Goal: Transaction & Acquisition: Purchase product/service

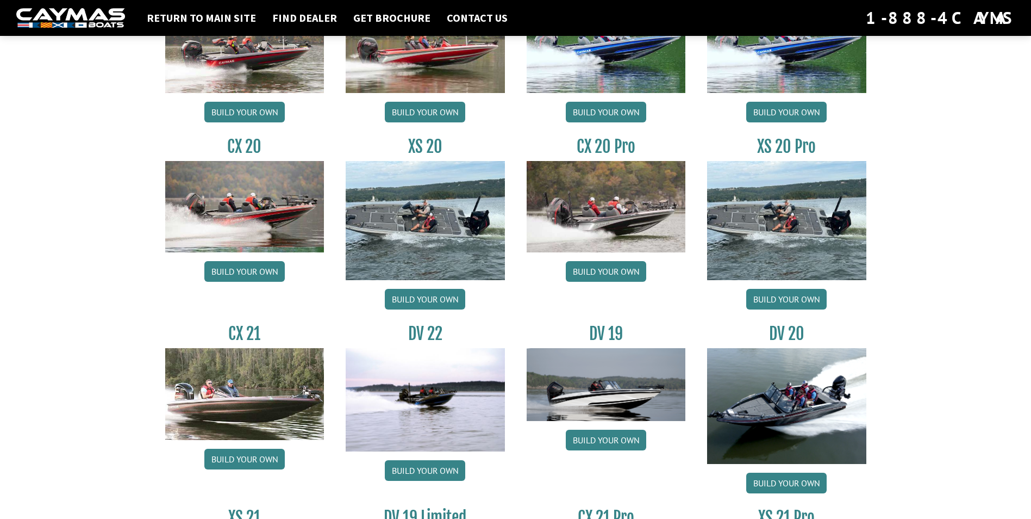
scroll to position [924, 0]
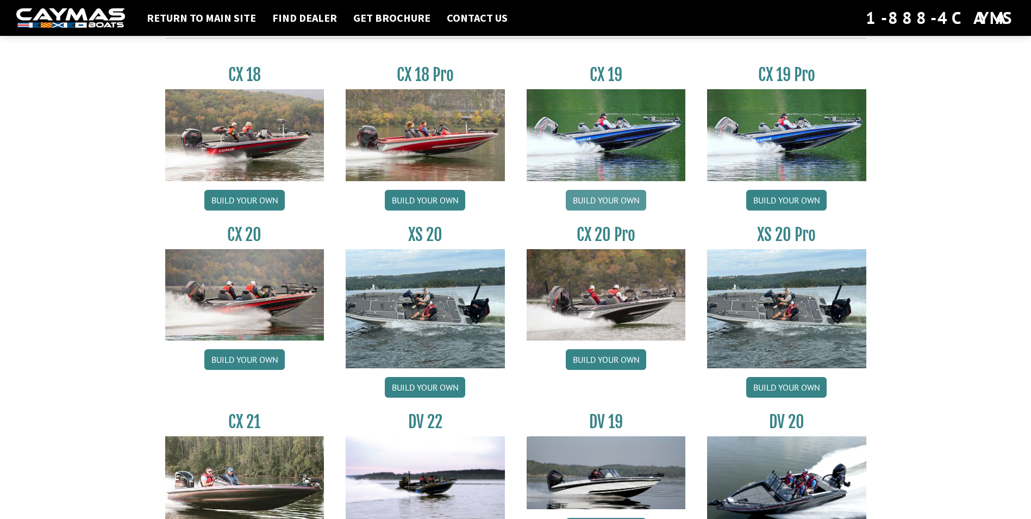
click at [617, 202] on link "Build your own" at bounding box center [606, 200] width 80 height 21
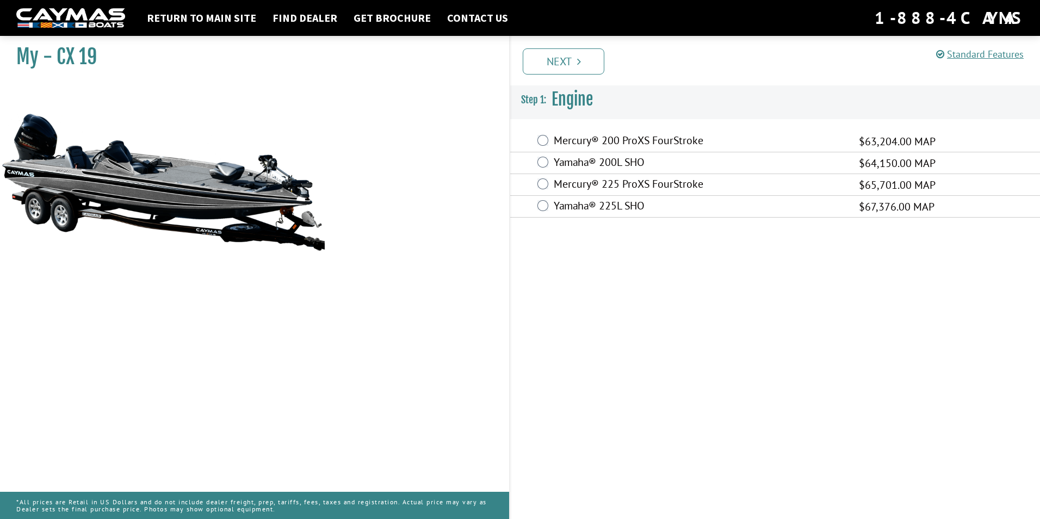
click at [637, 144] on label "Mercury® 200 ProXS FourStroke" at bounding box center [699, 142] width 291 height 16
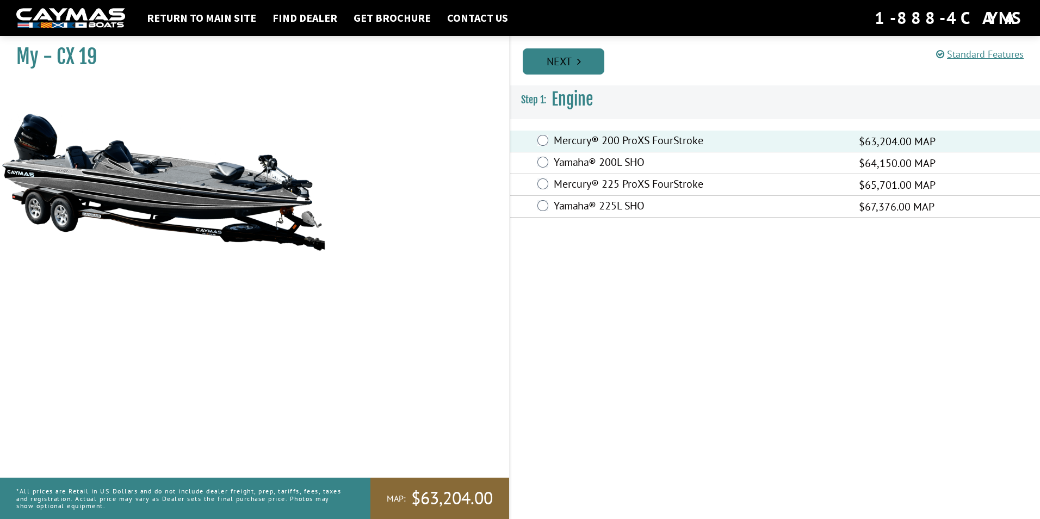
click at [575, 69] on link "Next" at bounding box center [564, 61] width 82 height 26
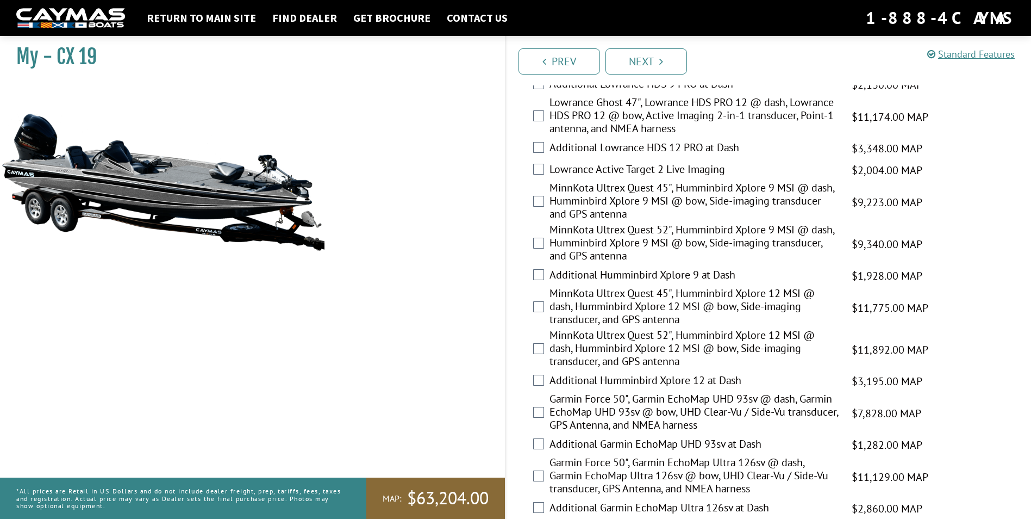
scroll to position [217, 0]
click at [547, 242] on div "MinnKota Ultrex Quest 52", Humminbird Xplore 9 MSI @ dash, Humminbird Xplore 9 …" at bounding box center [769, 243] width 526 height 42
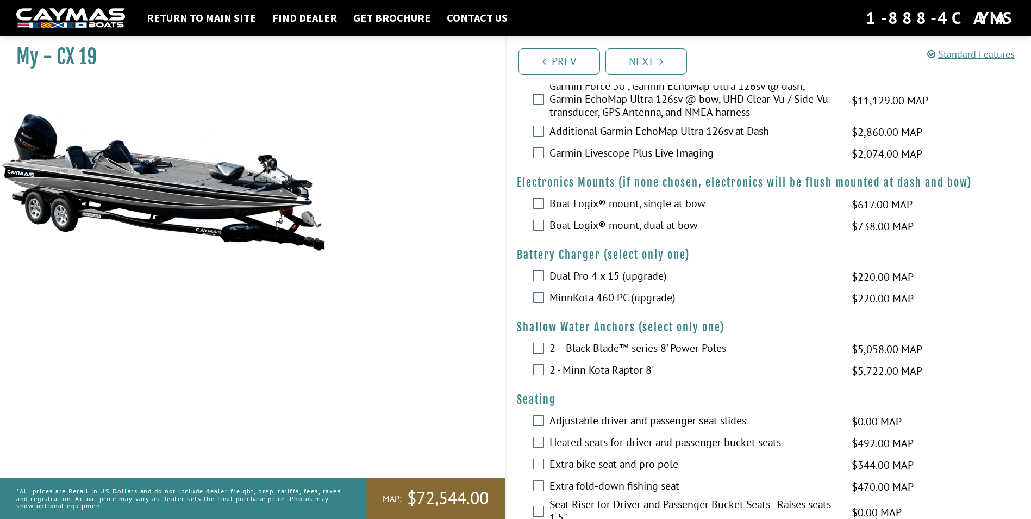
scroll to position [598, 0]
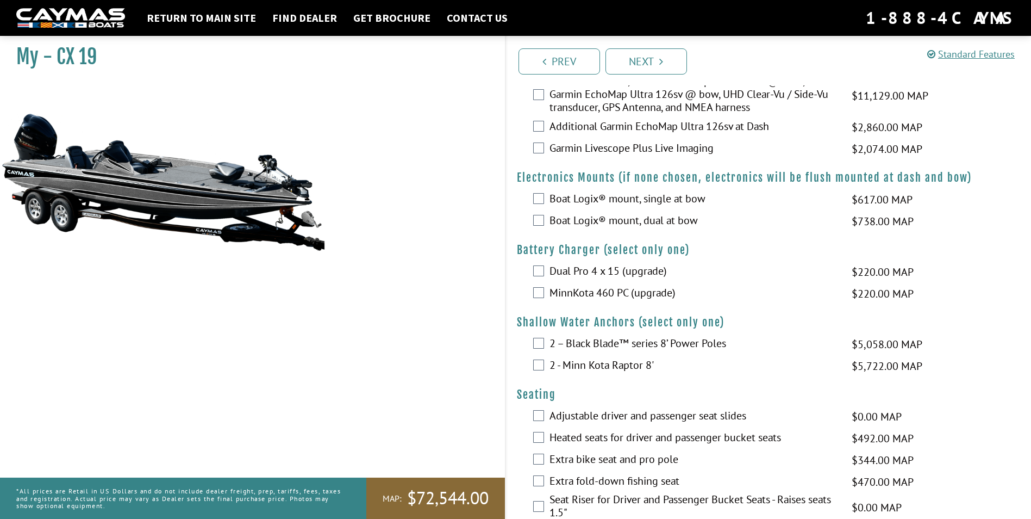
click at [611, 292] on label "MinnKota 460 PC (upgrade)" at bounding box center [694, 294] width 289 height 16
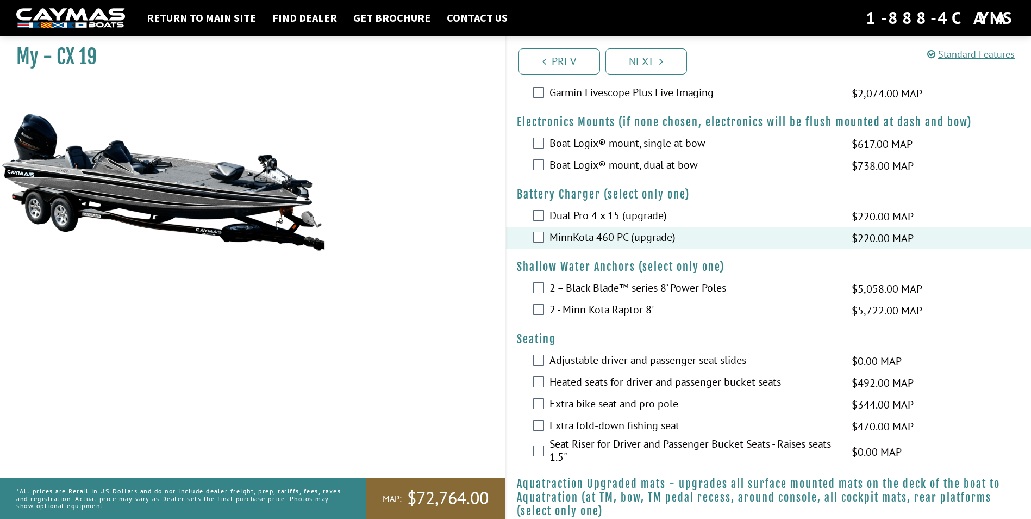
scroll to position [707, 0]
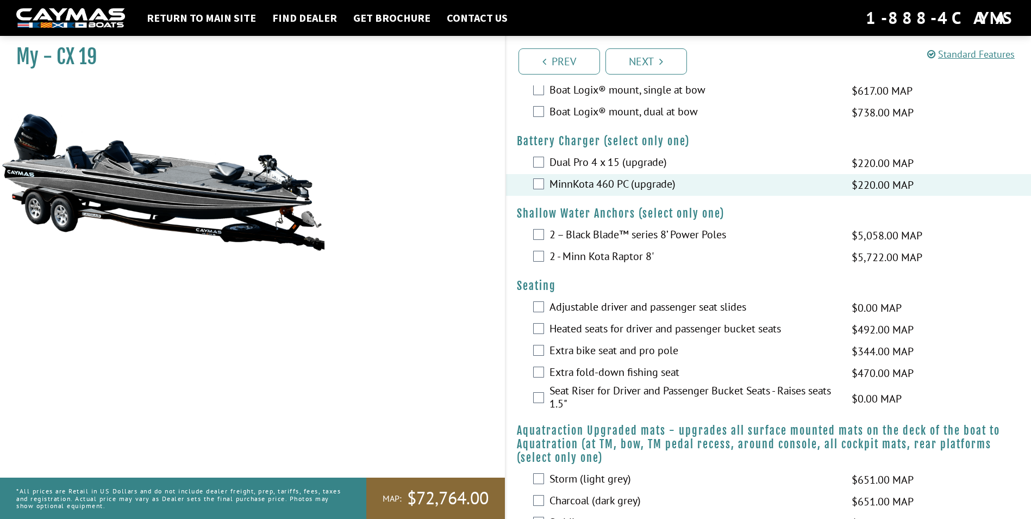
click at [704, 235] on label "2 – Black Blade™ series 8’ Power Poles" at bounding box center [694, 236] width 289 height 16
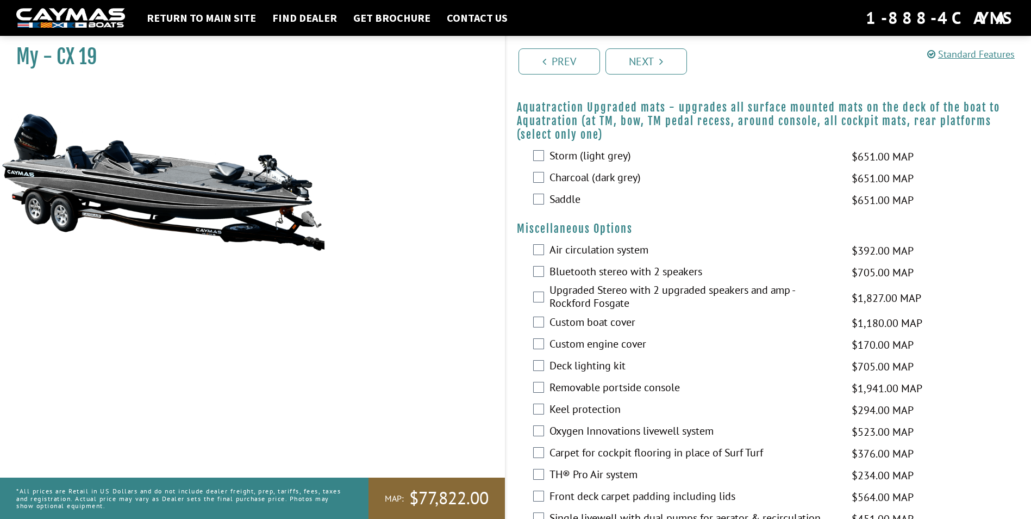
scroll to position [1033, 0]
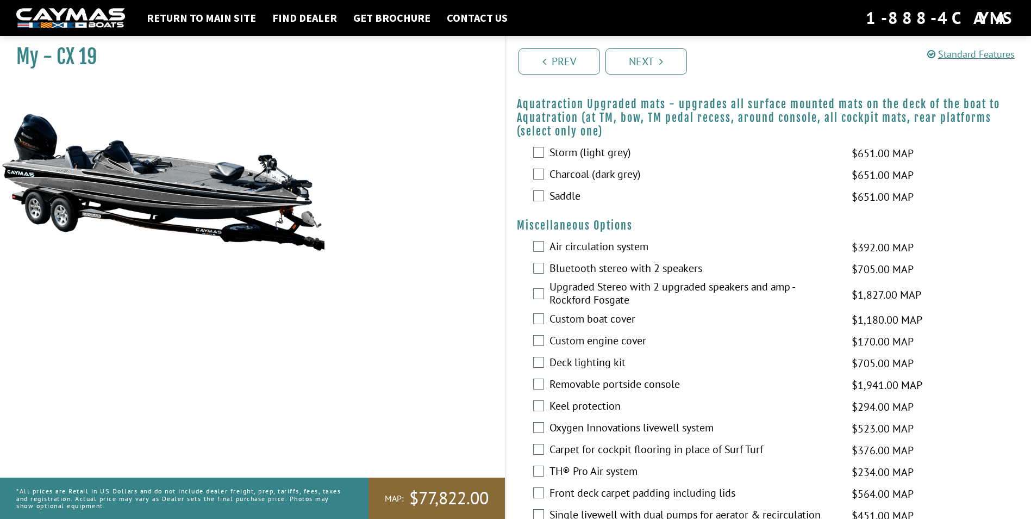
click at [612, 322] on label "Custom boat cover" at bounding box center [694, 320] width 289 height 16
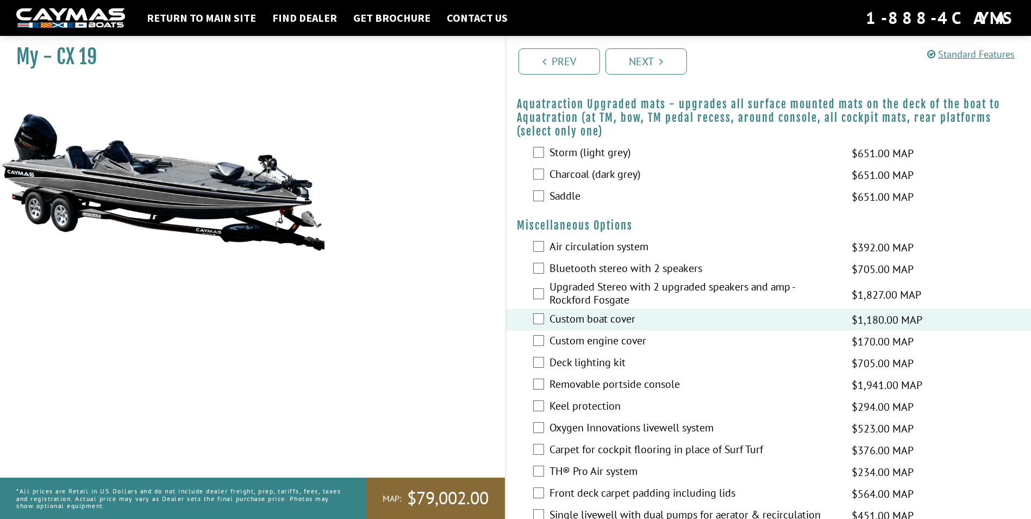
click at [622, 344] on label "Custom engine cover" at bounding box center [694, 342] width 289 height 16
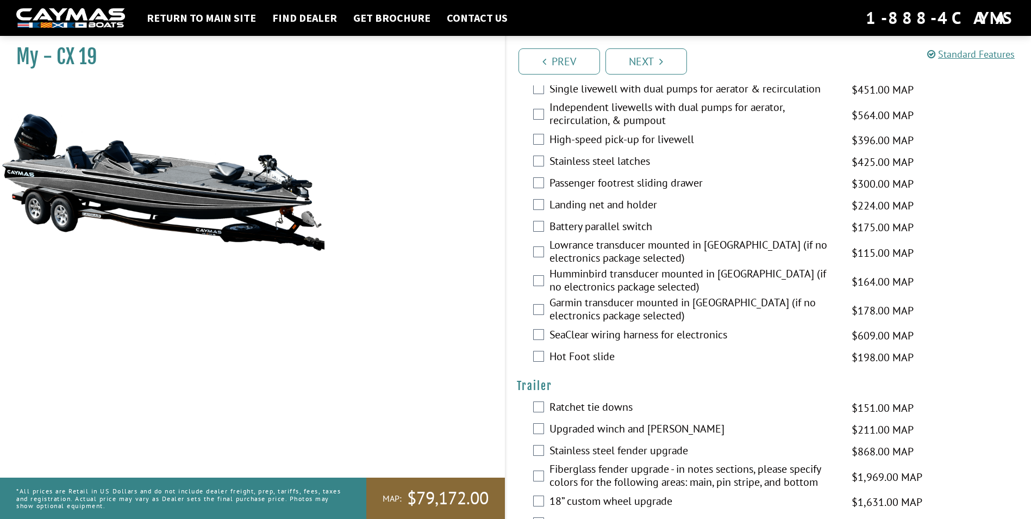
scroll to position [1468, 0]
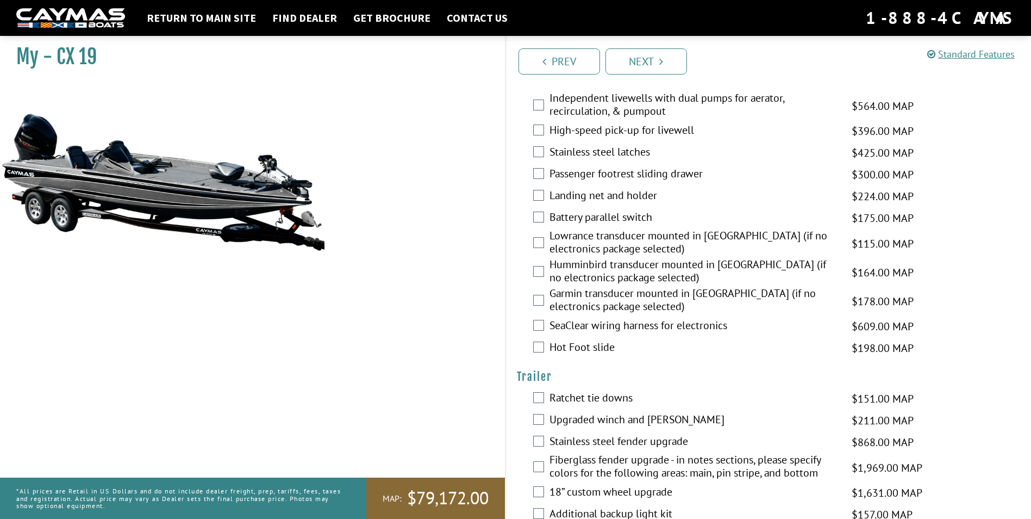
click at [600, 340] on label "Hot Foot slide" at bounding box center [694, 348] width 289 height 16
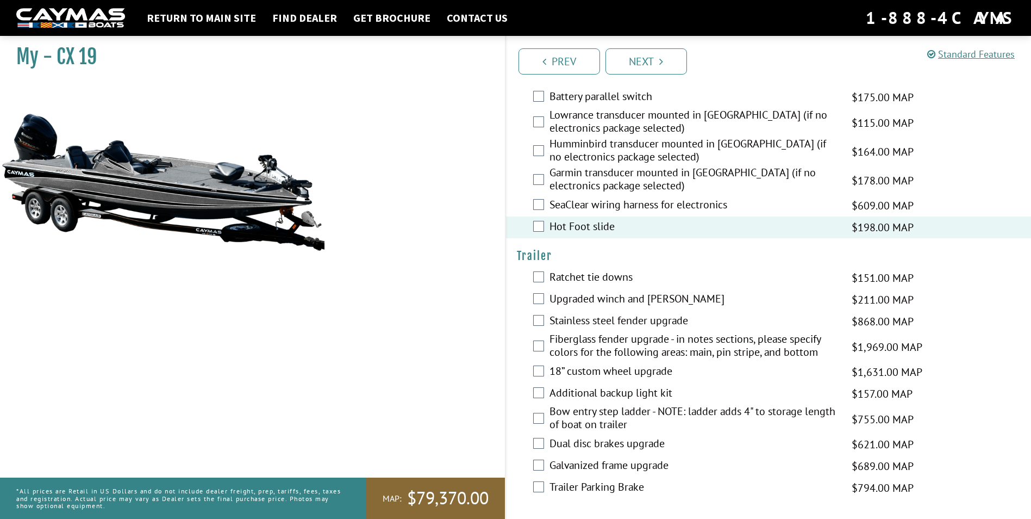
scroll to position [1589, 0]
click at [595, 279] on label "Ratchet tie downs" at bounding box center [694, 278] width 289 height 16
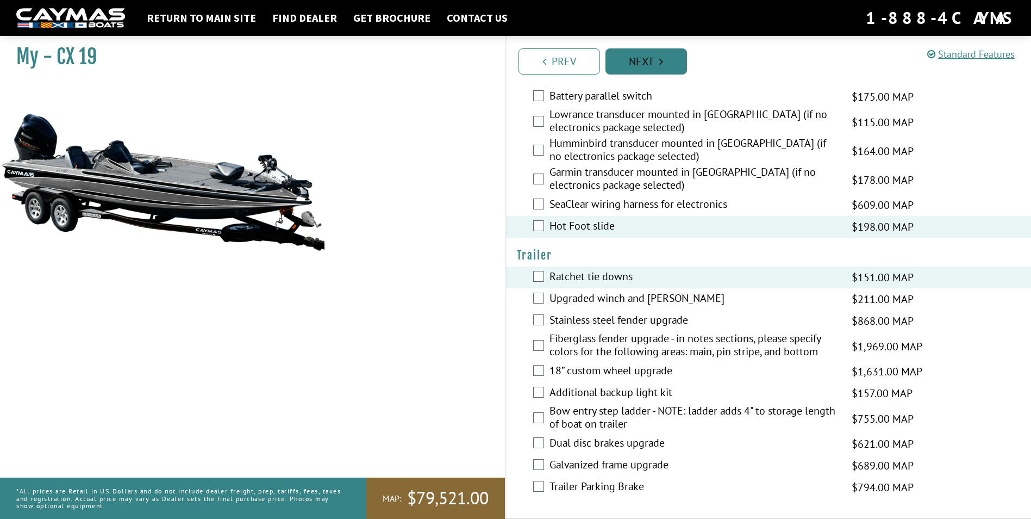
click at [658, 60] on link "Next" at bounding box center [647, 61] width 82 height 26
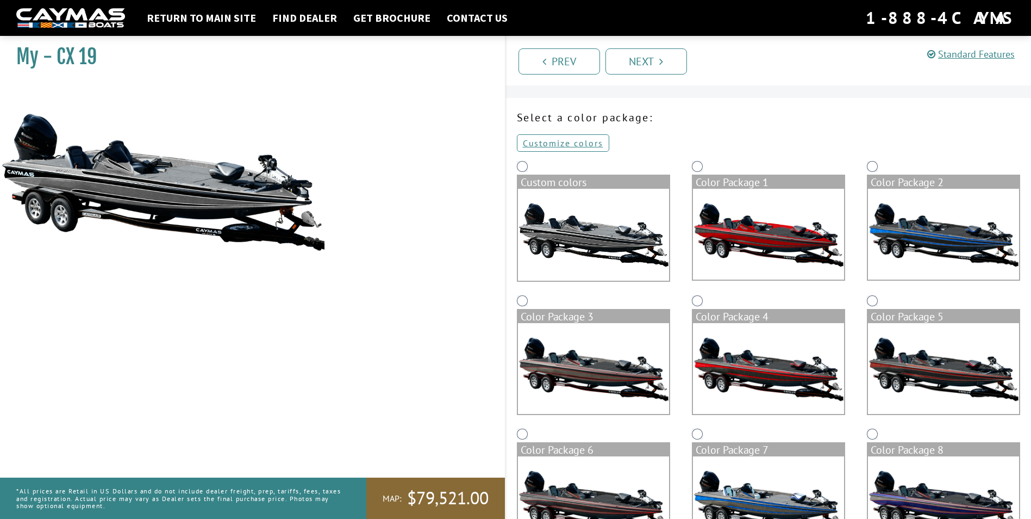
scroll to position [0, 0]
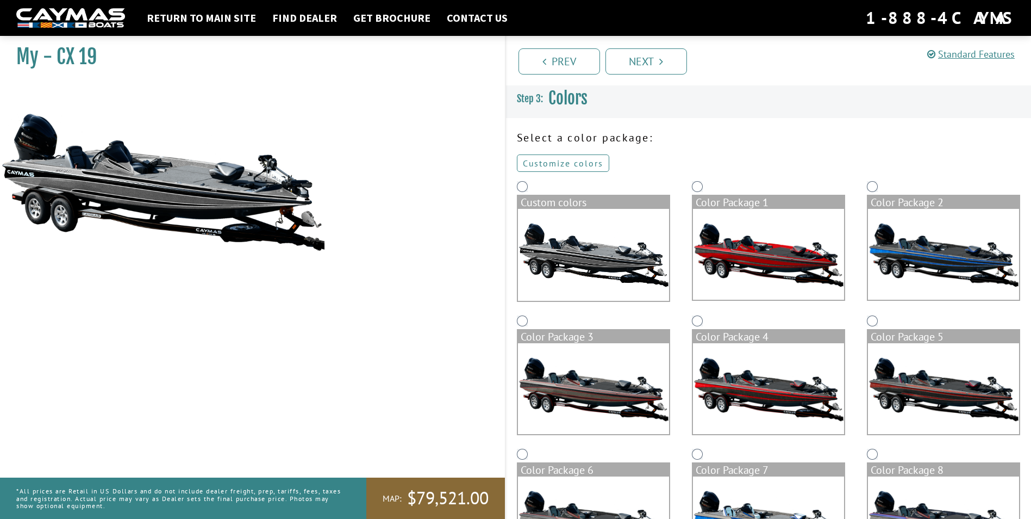
click at [580, 158] on link "Customize colors" at bounding box center [563, 162] width 92 height 17
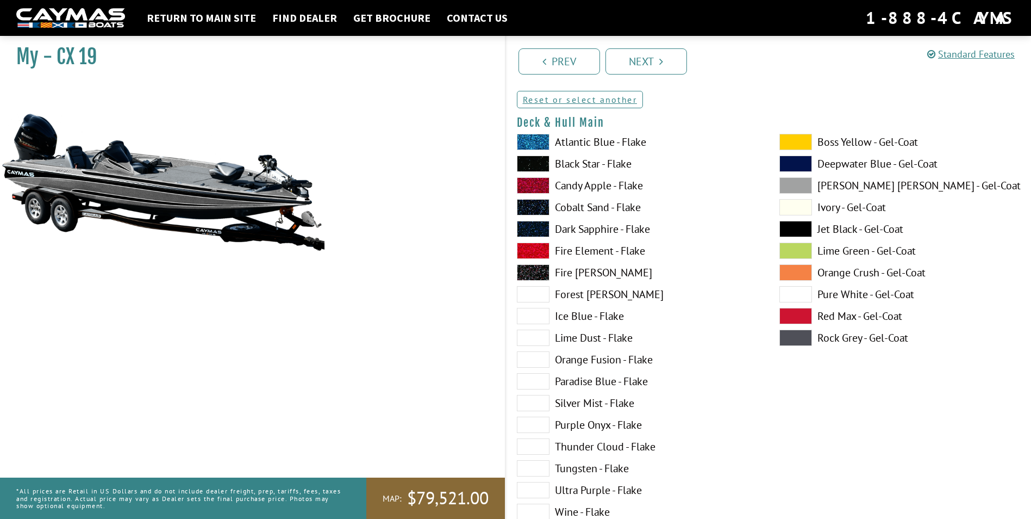
scroll to position [54, 0]
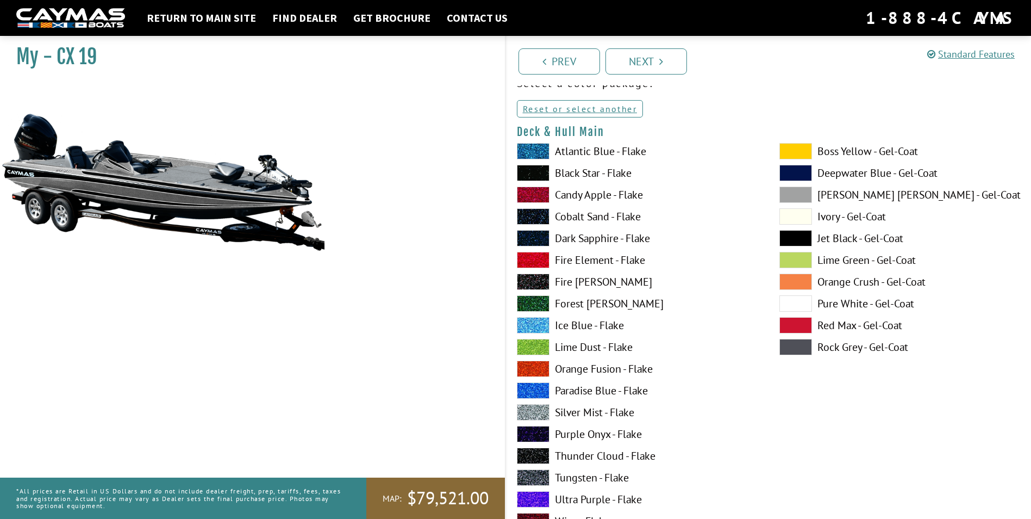
click at [577, 347] on label "Lime Dust - Flake" at bounding box center [637, 347] width 241 height 16
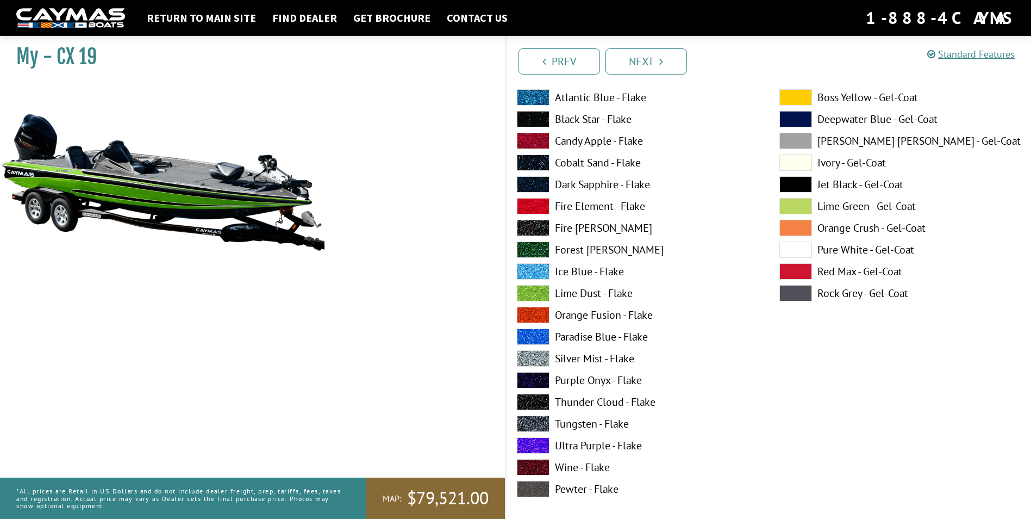
scroll to position [109, 0]
click at [594, 298] on label "Lime Dust - Flake" at bounding box center [637, 292] width 241 height 16
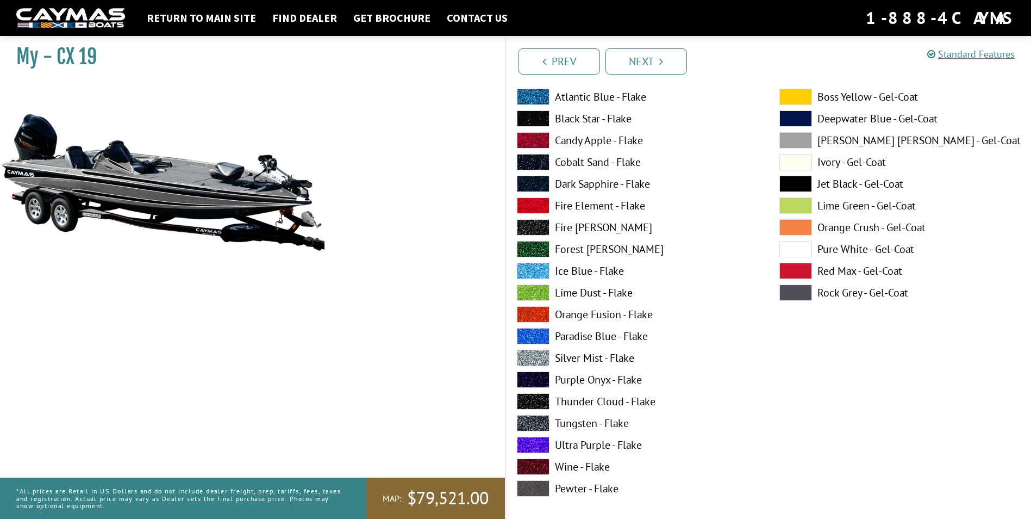
click at [570, 249] on label "Forest [PERSON_NAME]" at bounding box center [637, 249] width 241 height 16
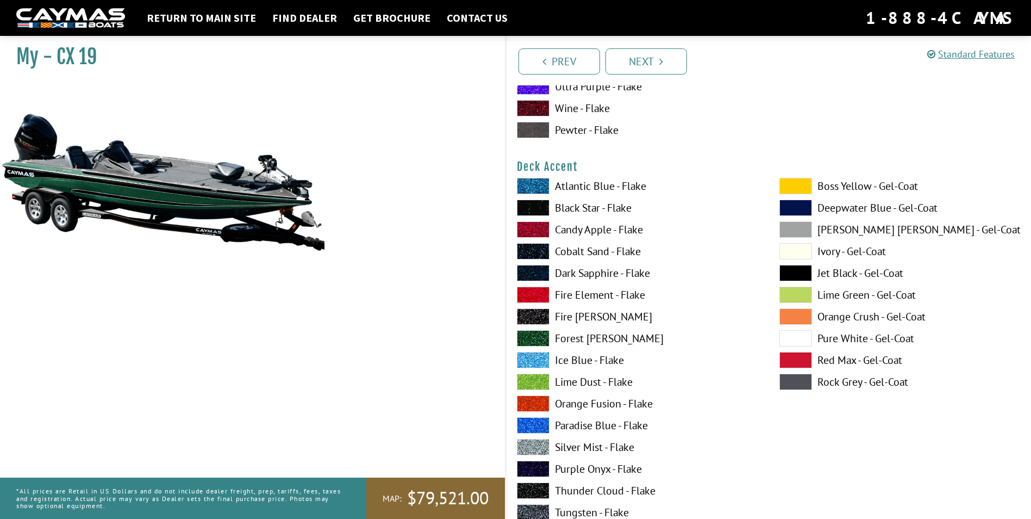
scroll to position [489, 0]
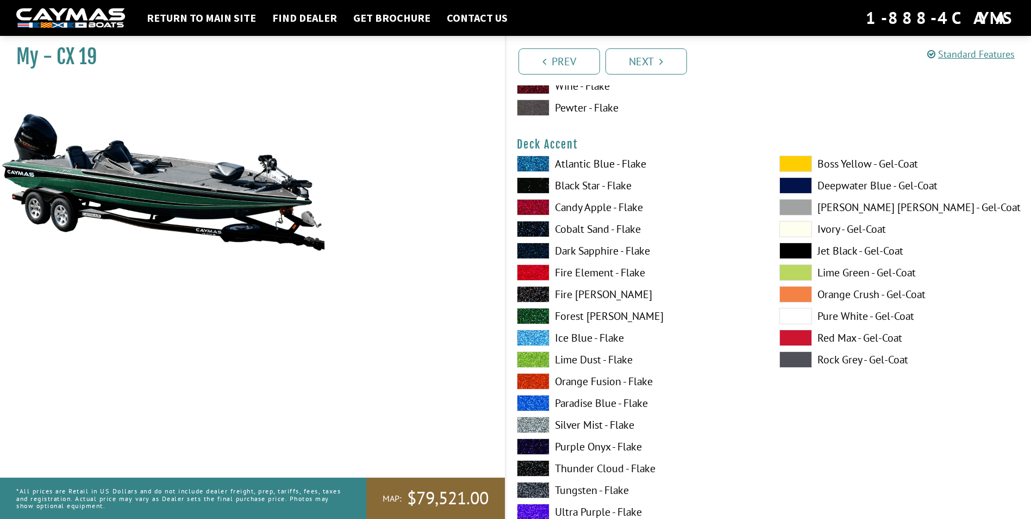
click at [581, 352] on label "Lime Dust - Flake" at bounding box center [637, 359] width 241 height 16
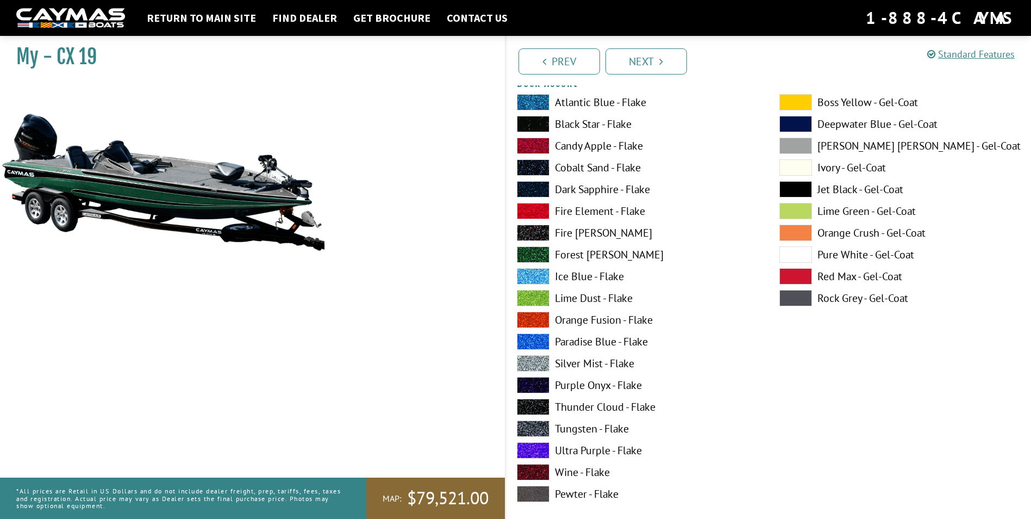
scroll to position [598, 0]
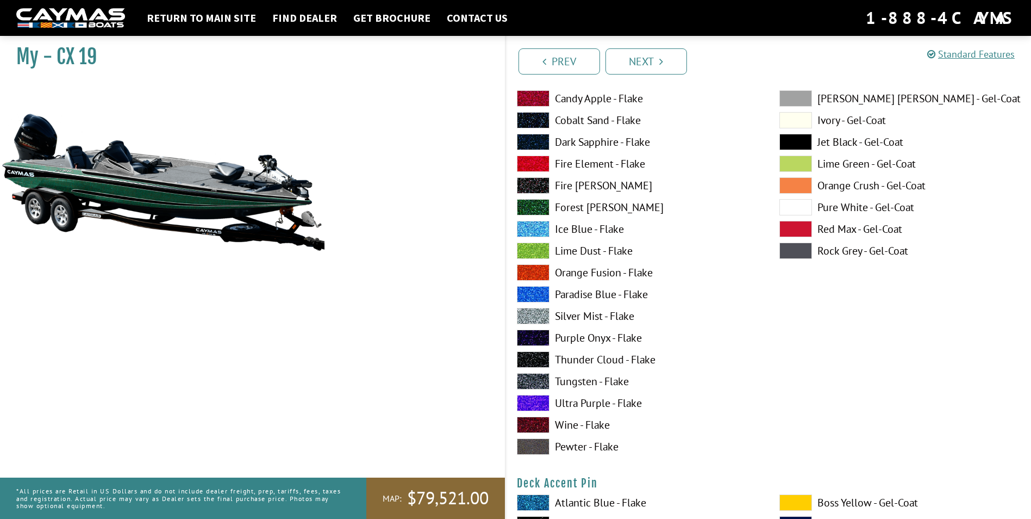
click at [586, 205] on label "Forest [PERSON_NAME]" at bounding box center [637, 207] width 241 height 16
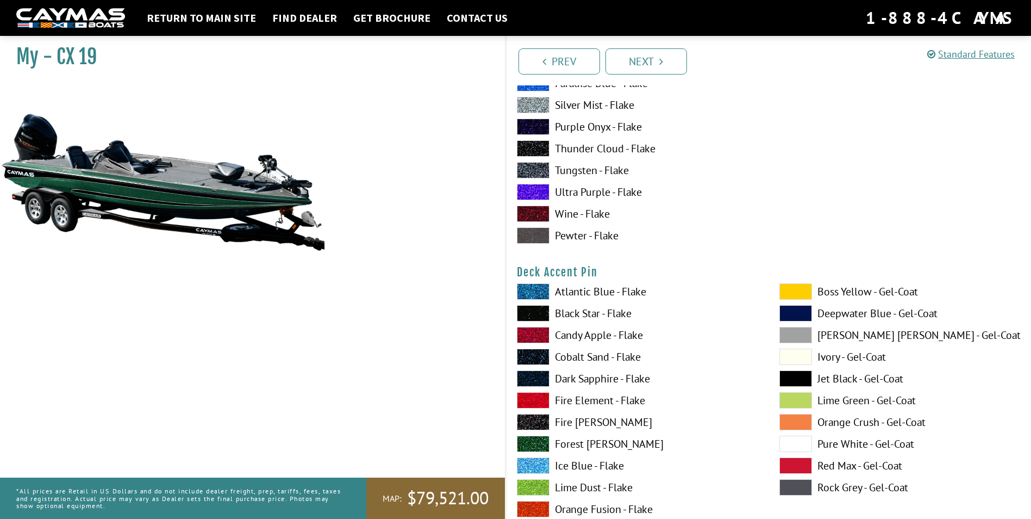
scroll to position [816, 0]
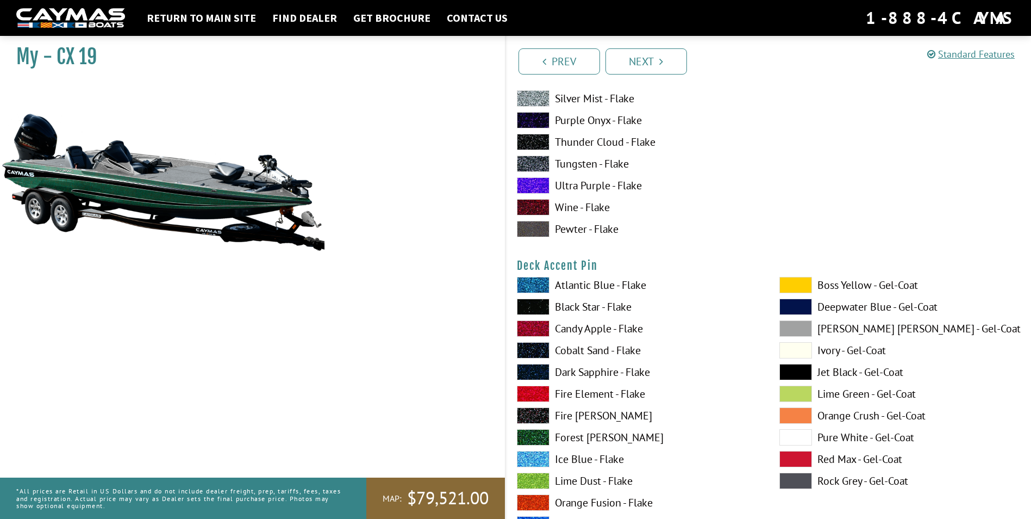
click at [574, 436] on label "Forest [PERSON_NAME]" at bounding box center [637, 437] width 241 height 16
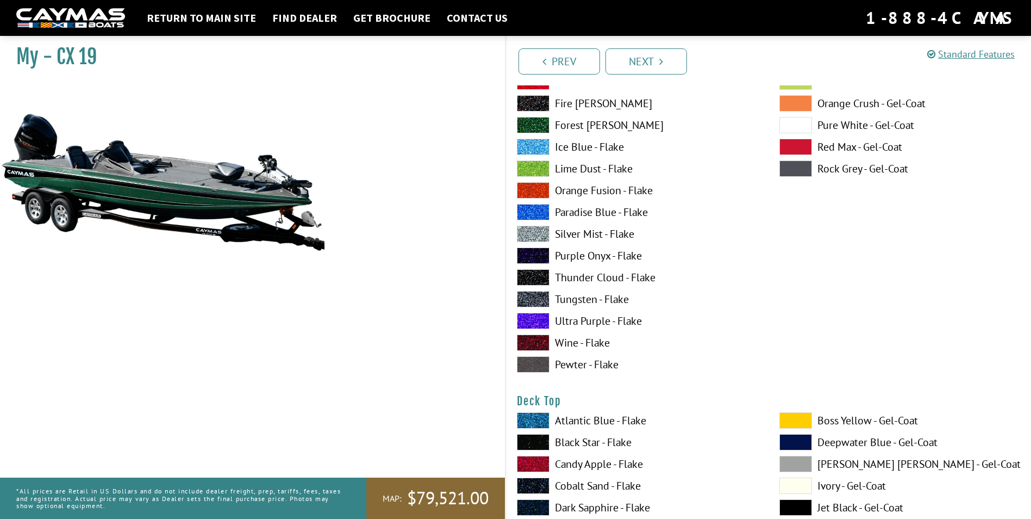
scroll to position [1196, 0]
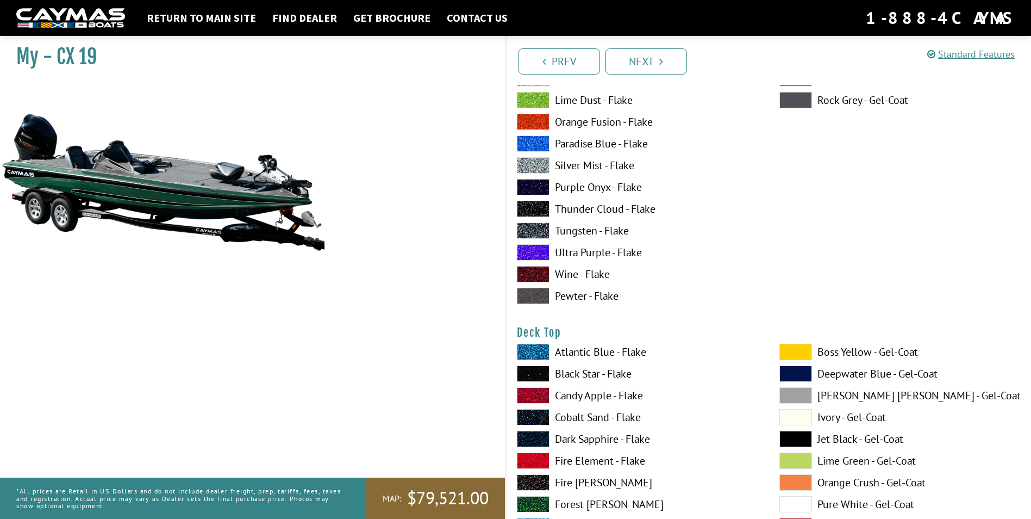
click at [576, 377] on label "Black Star - Flake" at bounding box center [637, 373] width 241 height 16
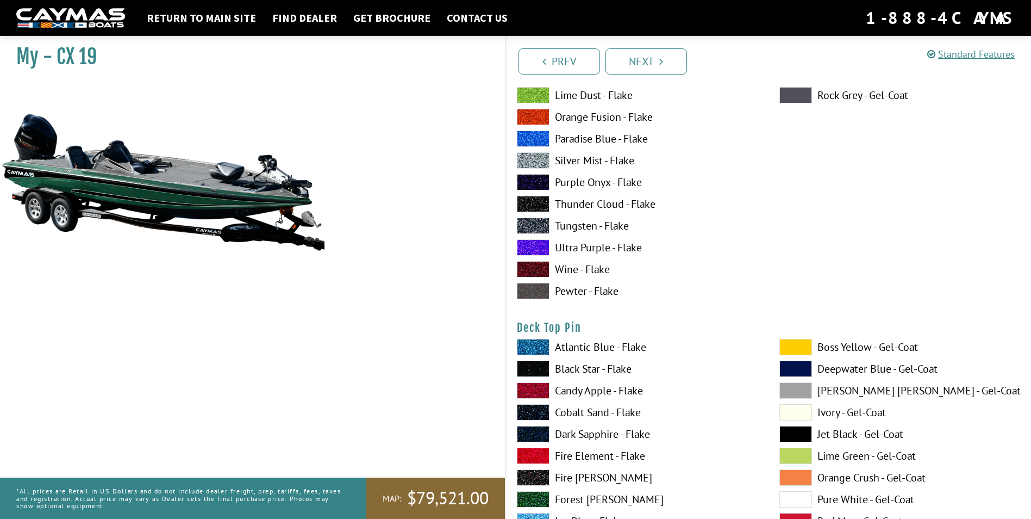
scroll to position [1686, 0]
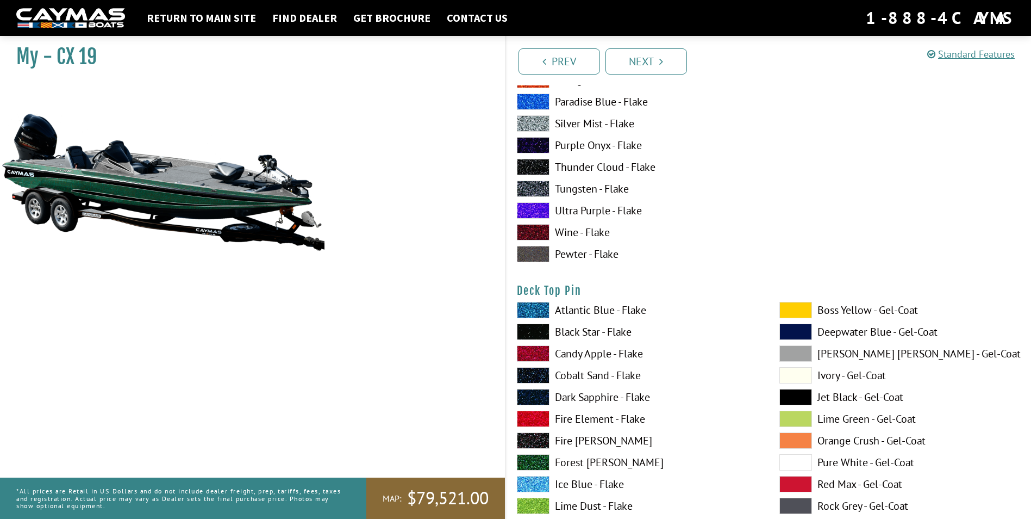
click at [537, 307] on span at bounding box center [533, 310] width 33 height 16
click at [536, 307] on span at bounding box center [533, 310] width 33 height 16
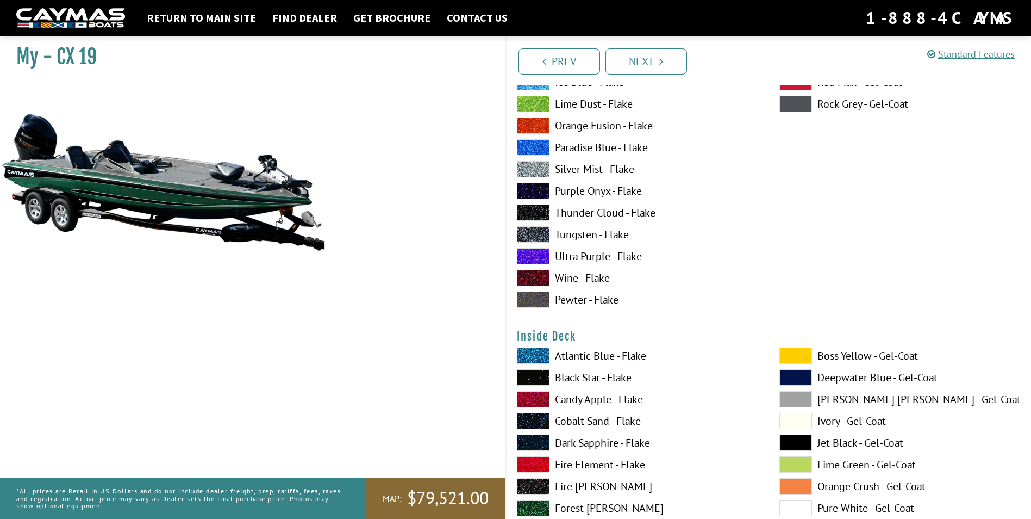
scroll to position [2120, 0]
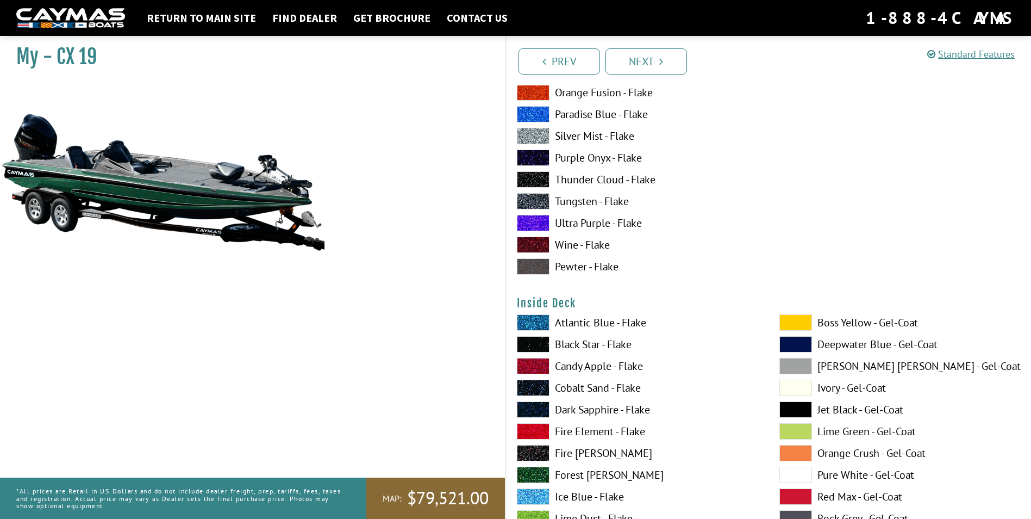
click at [533, 321] on span at bounding box center [533, 322] width 33 height 16
click at [533, 322] on span at bounding box center [533, 322] width 33 height 16
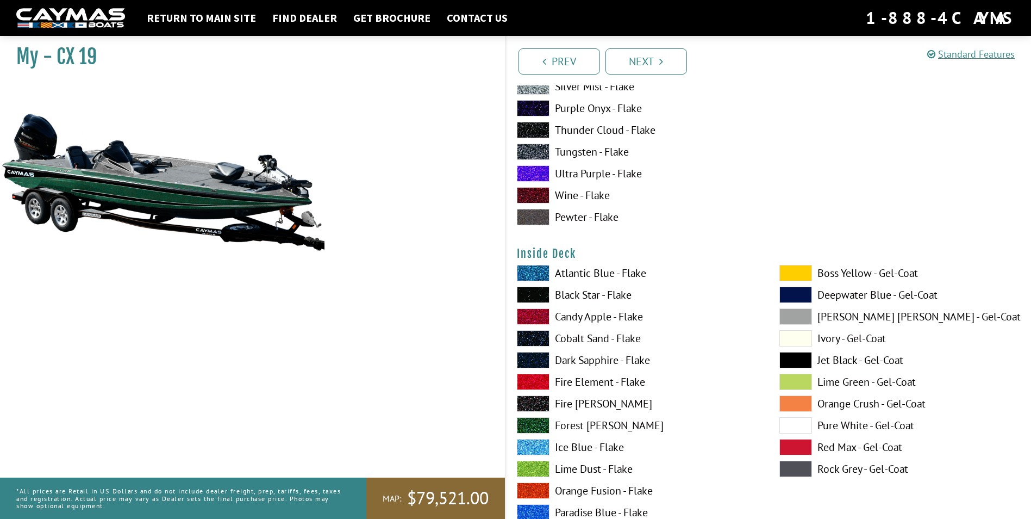
scroll to position [2175, 0]
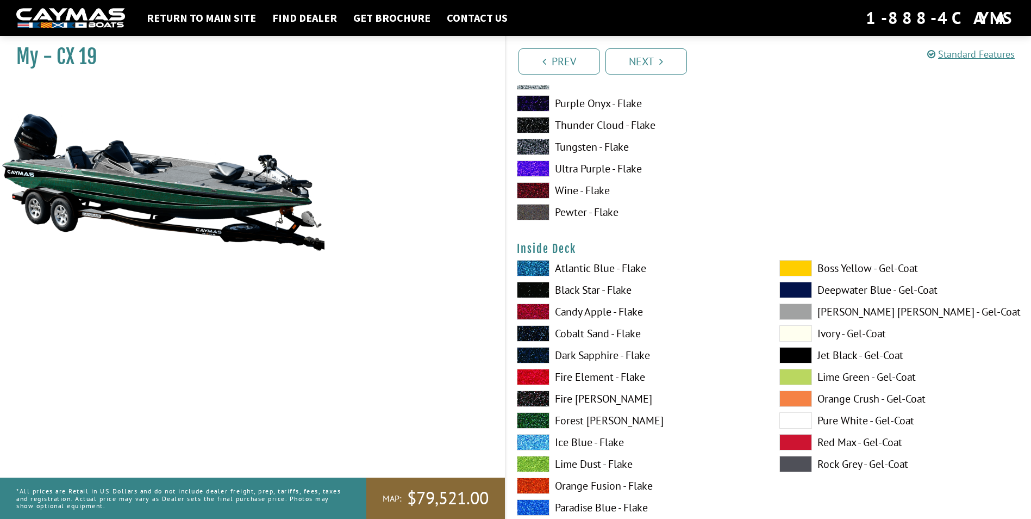
click at [542, 413] on span at bounding box center [533, 420] width 33 height 16
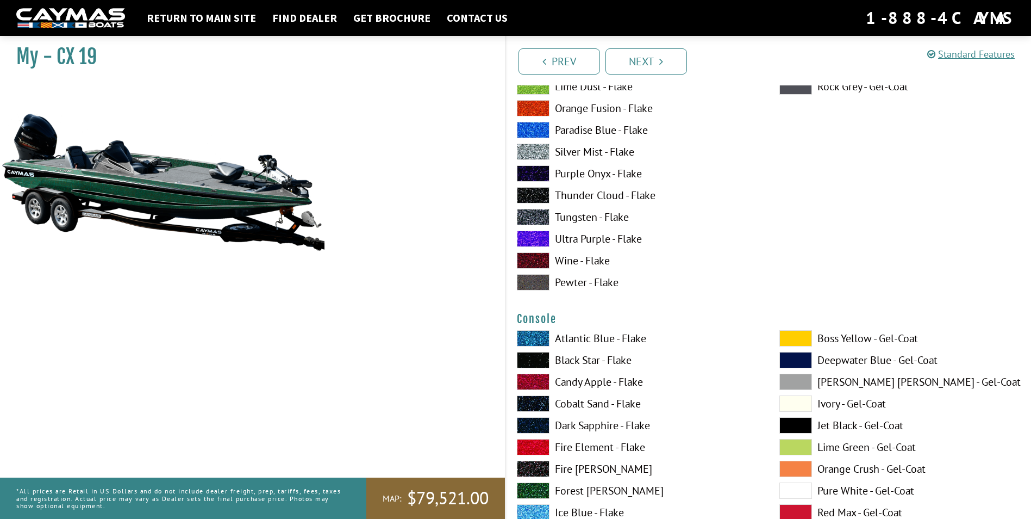
scroll to position [2555, 0]
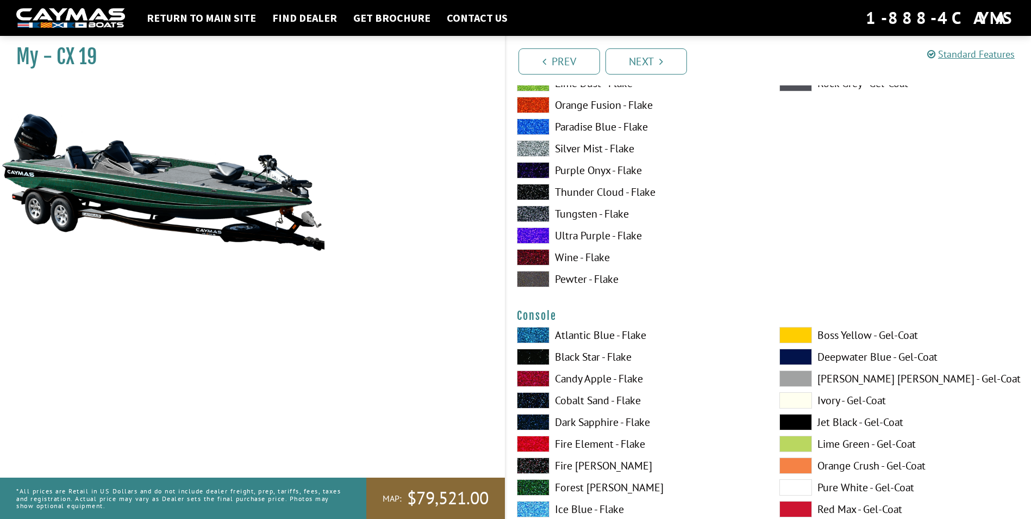
drag, startPoint x: 539, startPoint y: 467, endPoint x: 532, endPoint y: 469, distance: 7.3
click at [530, 480] on span at bounding box center [533, 487] width 33 height 16
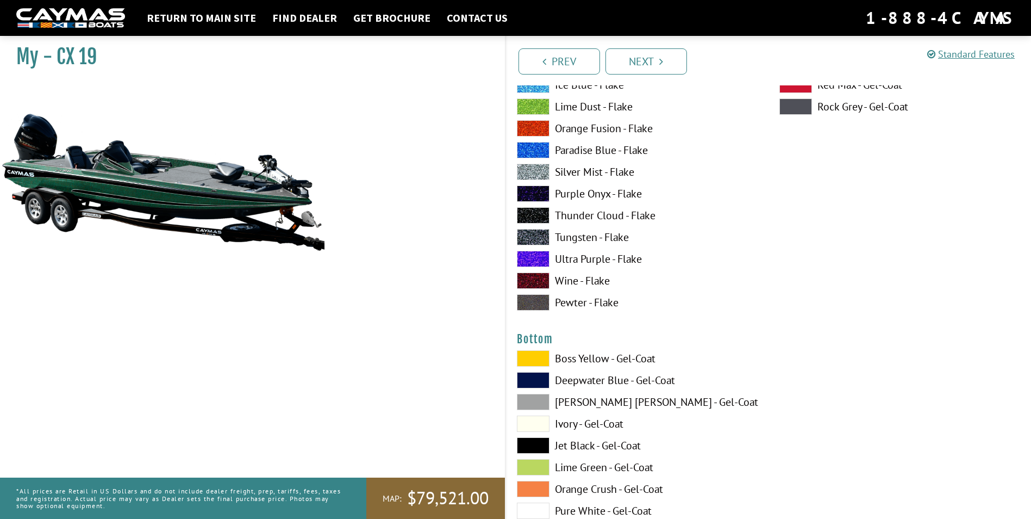
scroll to position [3969, 0]
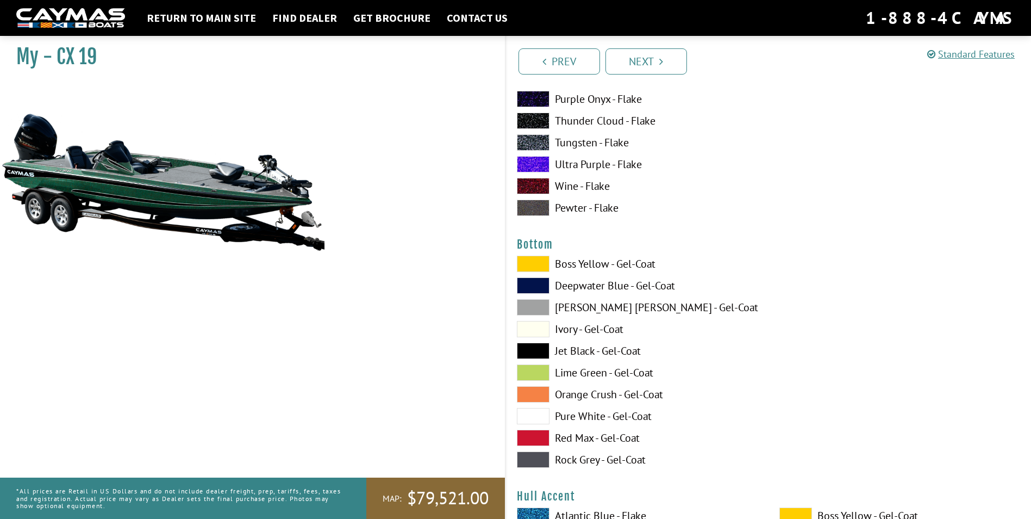
click at [544, 260] on span at bounding box center [533, 264] width 33 height 16
click at [544, 373] on span at bounding box center [533, 372] width 33 height 16
click at [543, 373] on span at bounding box center [533, 372] width 33 height 16
click at [538, 346] on span at bounding box center [533, 351] width 33 height 16
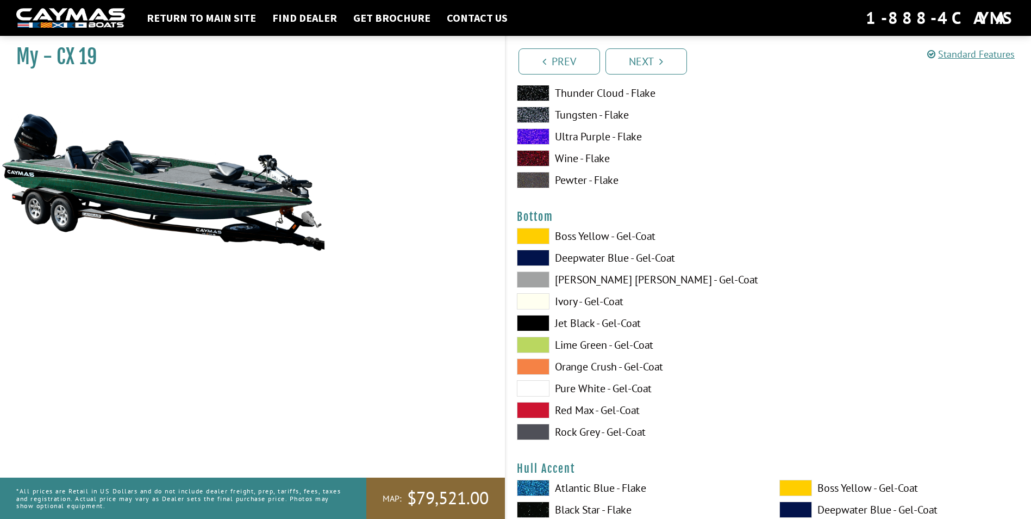
scroll to position [4132, 0]
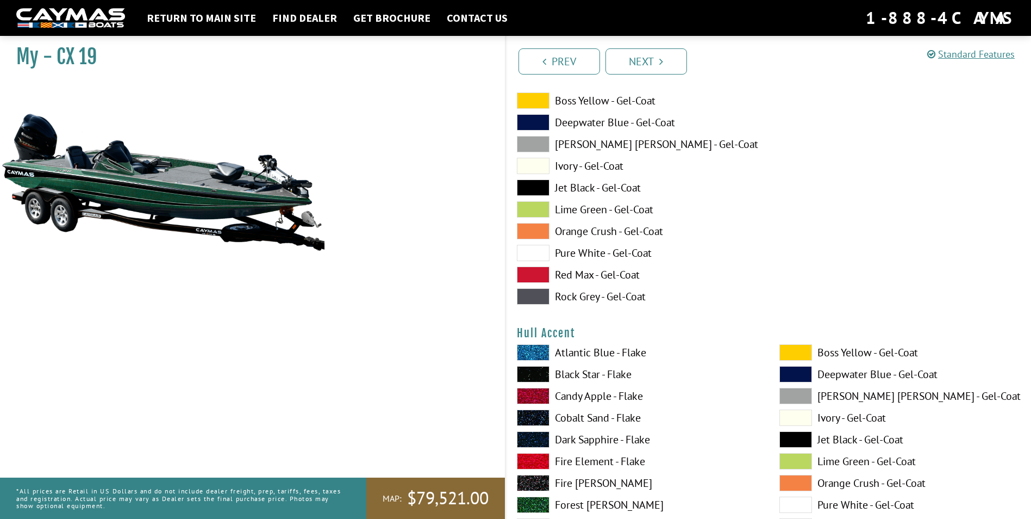
click at [533, 352] on span at bounding box center [533, 352] width 33 height 16
click at [531, 353] on span at bounding box center [533, 352] width 33 height 16
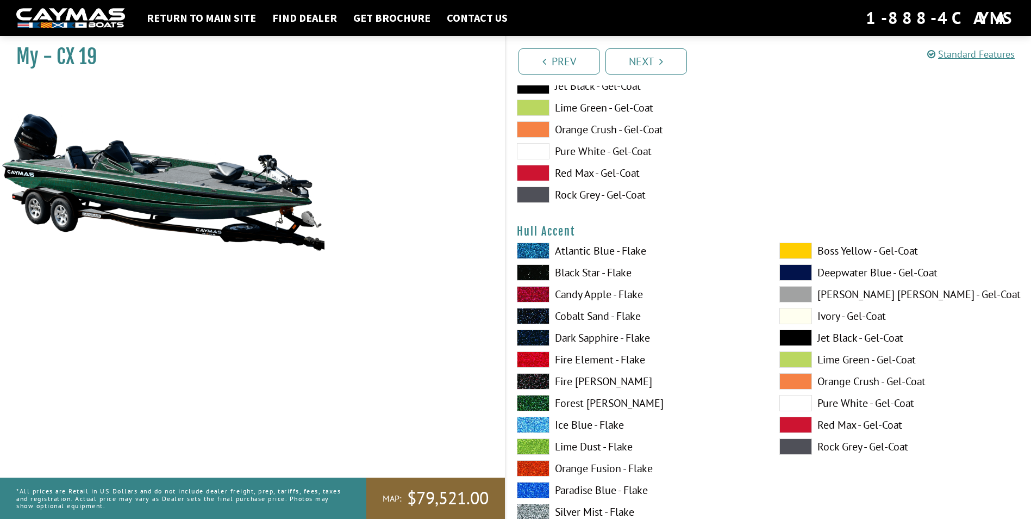
scroll to position [4295, 0]
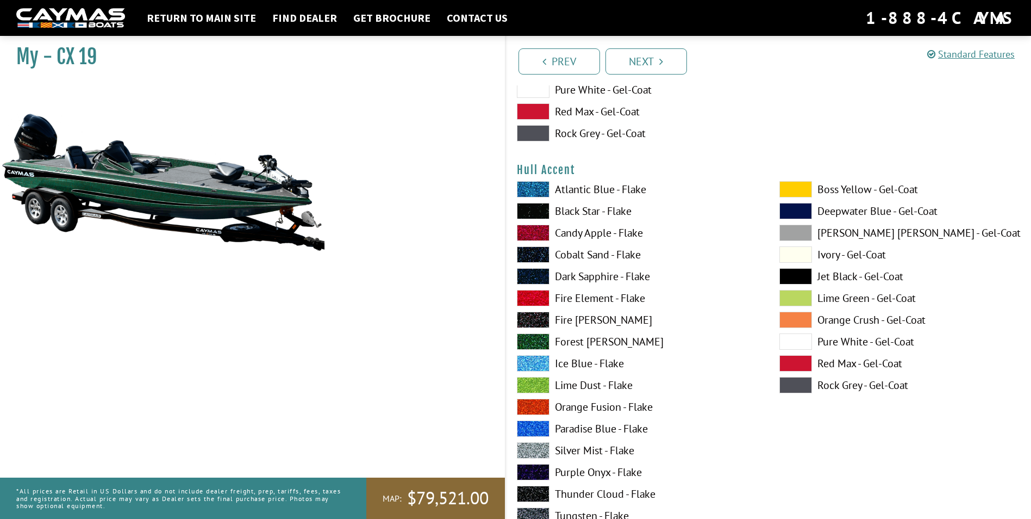
click at [539, 348] on span at bounding box center [533, 341] width 33 height 16
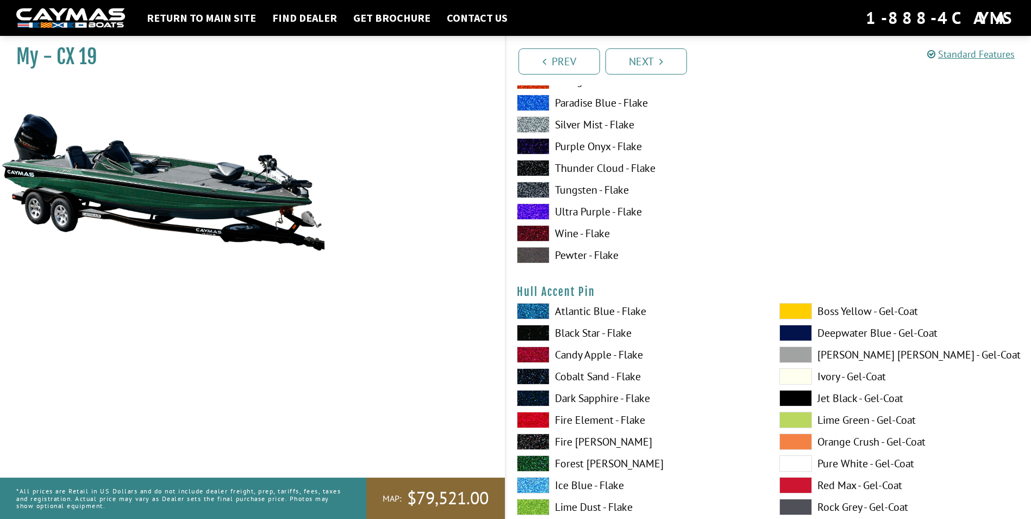
scroll to position [4622, 0]
click at [540, 396] on span at bounding box center [533, 397] width 33 height 16
click at [540, 397] on span at bounding box center [533, 397] width 33 height 16
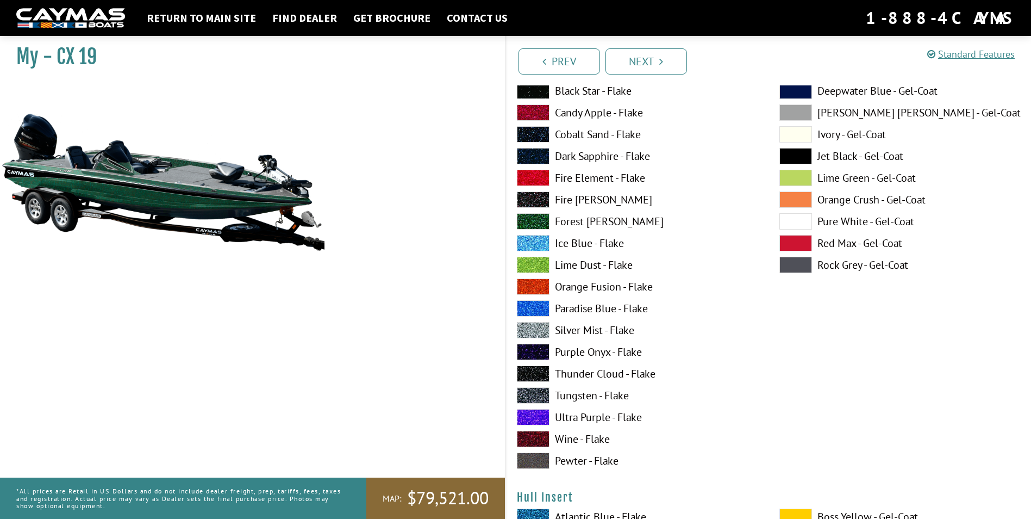
scroll to position [5002, 0]
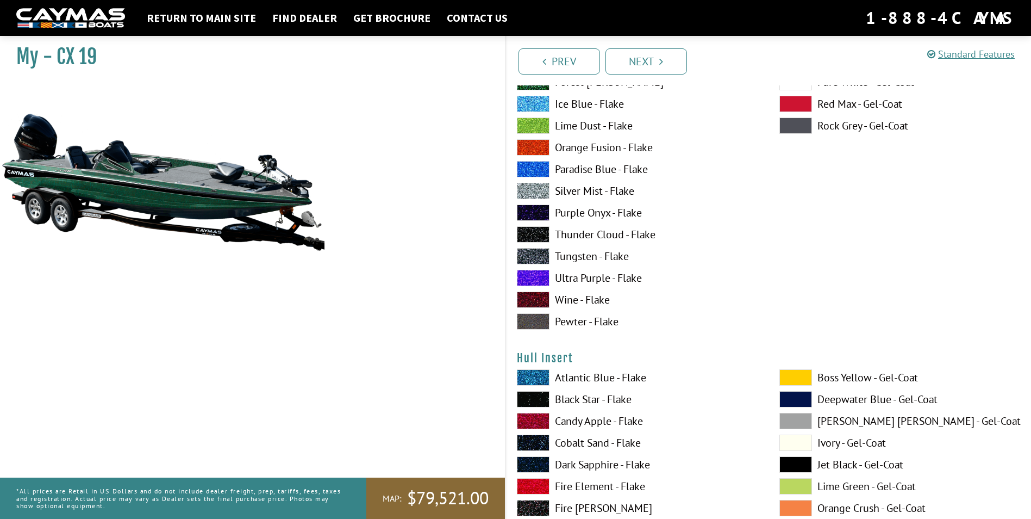
click at [533, 398] on span at bounding box center [533, 399] width 33 height 16
click at [532, 397] on span at bounding box center [533, 399] width 33 height 16
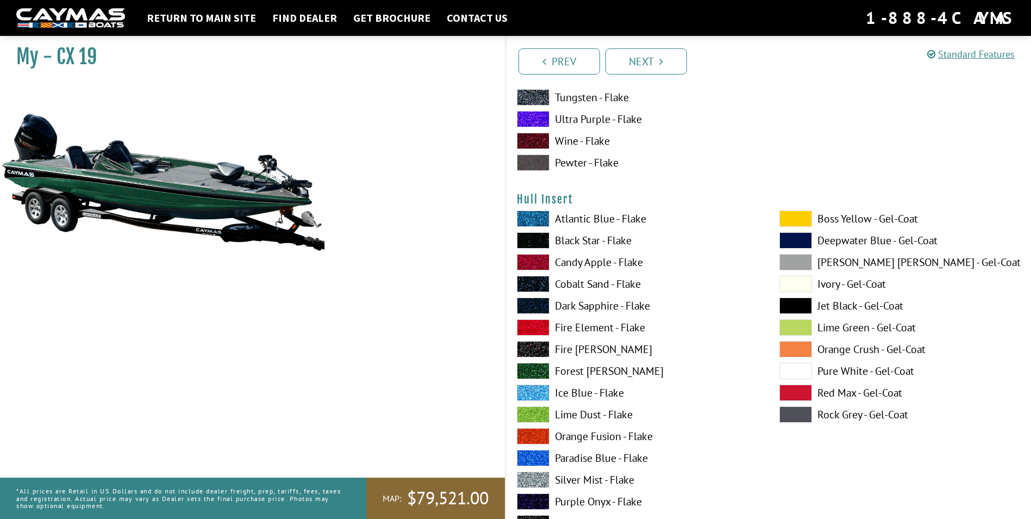
scroll to position [5165, 0]
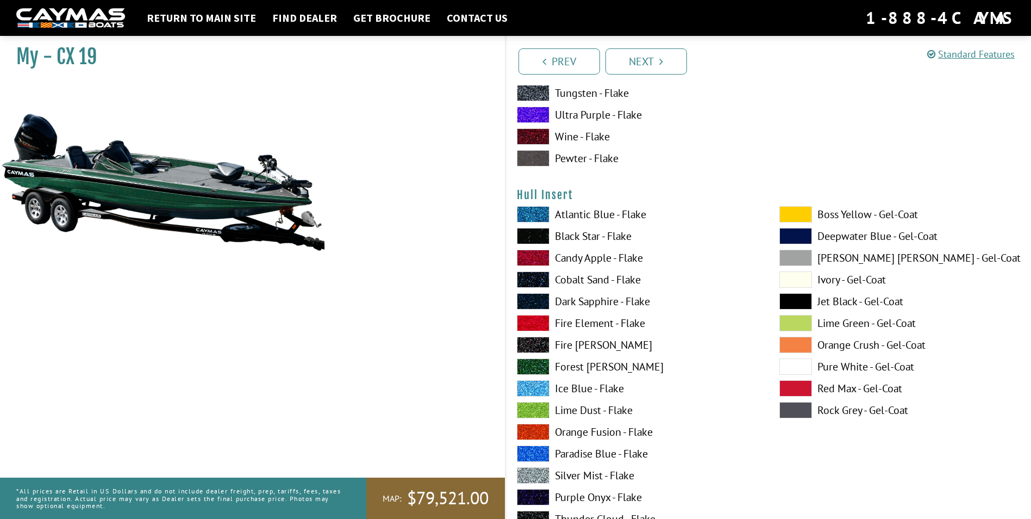
click at [549, 365] on span at bounding box center [533, 366] width 33 height 16
